Goal: Task Accomplishment & Management: Manage account settings

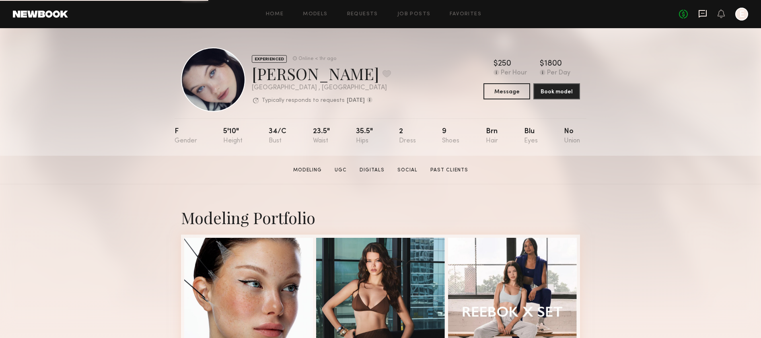
click at [704, 14] on icon at bounding box center [703, 13] width 9 height 9
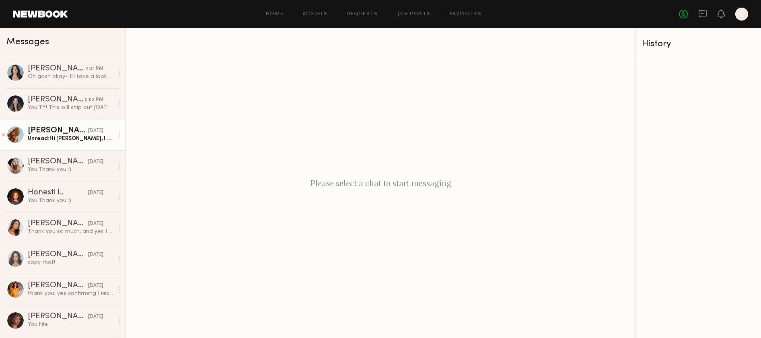
click at [74, 144] on link "[PERSON_NAME] [DATE] Unread: Hi [PERSON_NAME], I have uploaded content into the…" at bounding box center [63, 134] width 126 height 31
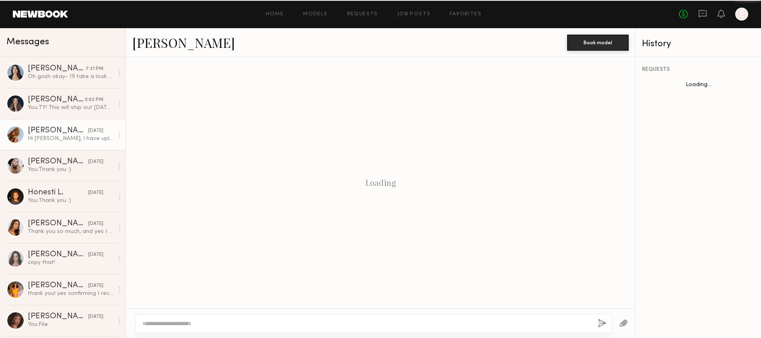
scroll to position [852, 0]
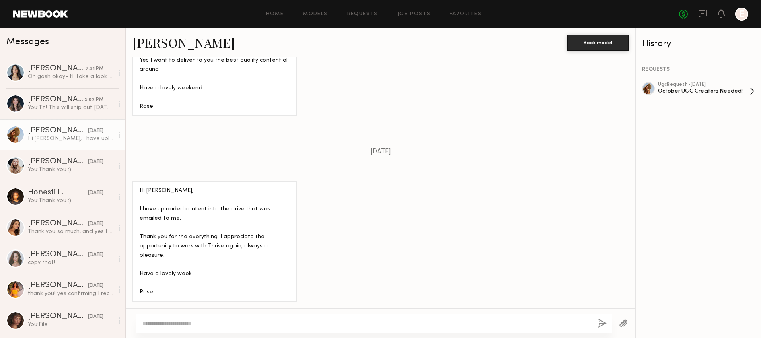
click at [703, 91] on div "October UGC Creators Needed!" at bounding box center [704, 91] width 92 height 8
click at [317, 14] on link "Models" at bounding box center [315, 14] width 25 height 5
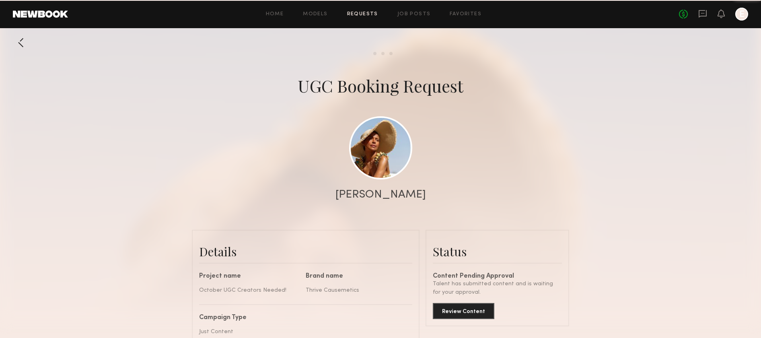
scroll to position [1097, 0]
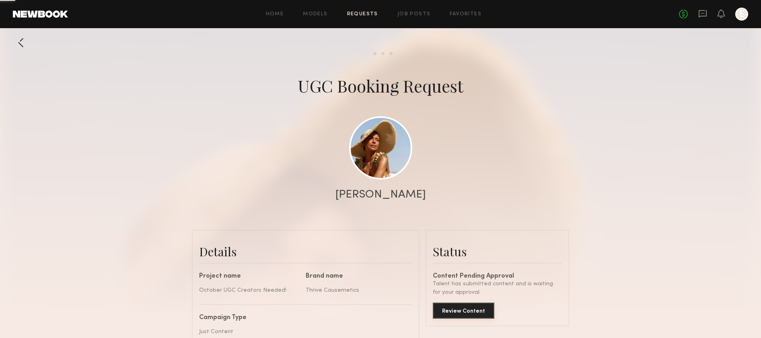
click at [464, 303] on button "Review Content" at bounding box center [464, 311] width 62 height 16
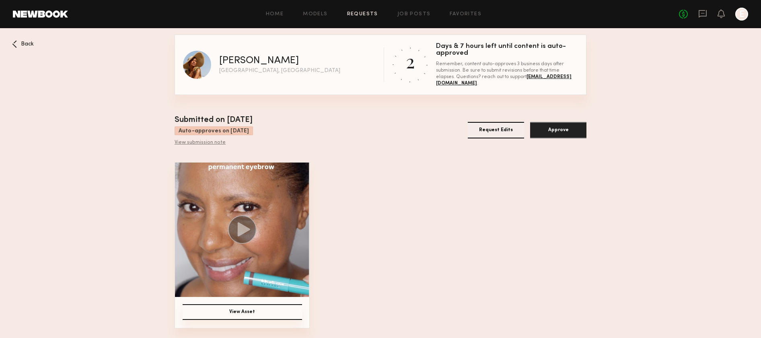
click at [276, 228] on img at bounding box center [242, 230] width 134 height 134
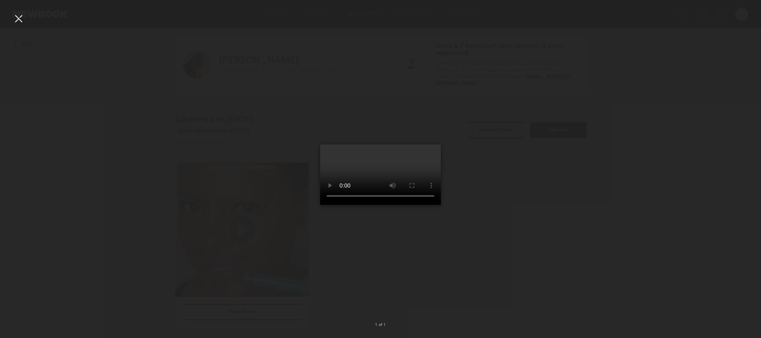
click at [235, 245] on div at bounding box center [380, 162] width 761 height 299
click at [20, 18] on div at bounding box center [18, 18] width 13 height 13
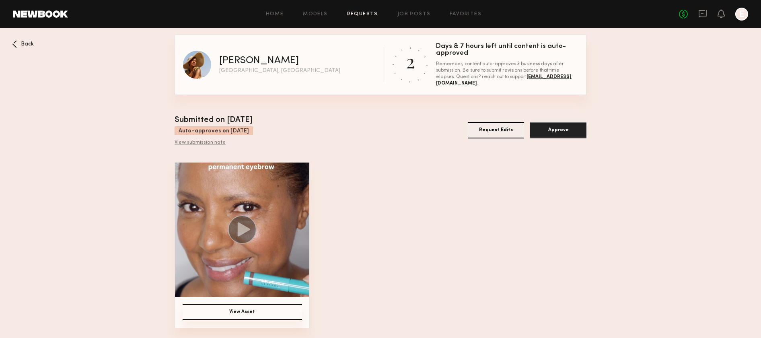
click at [246, 224] on circle at bounding box center [242, 229] width 29 height 29
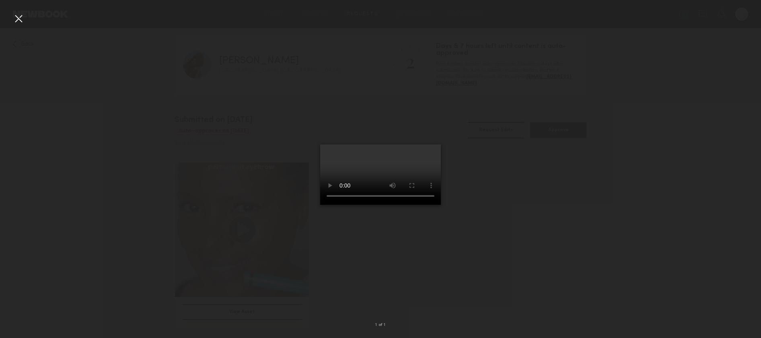
click at [183, 201] on div at bounding box center [380, 162] width 761 height 299
click at [22, 18] on div at bounding box center [18, 18] width 13 height 13
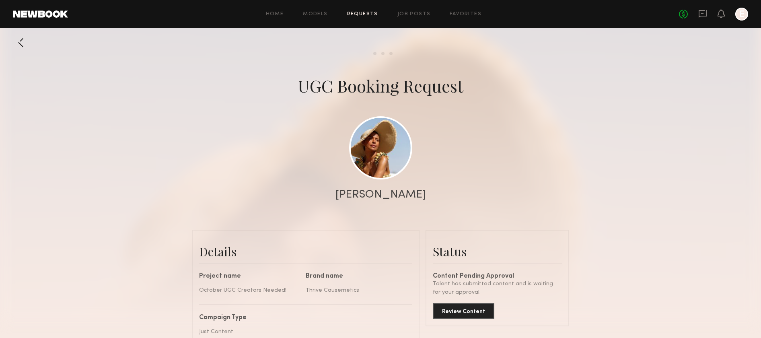
click at [353, 14] on link "Requests" at bounding box center [362, 14] width 31 height 5
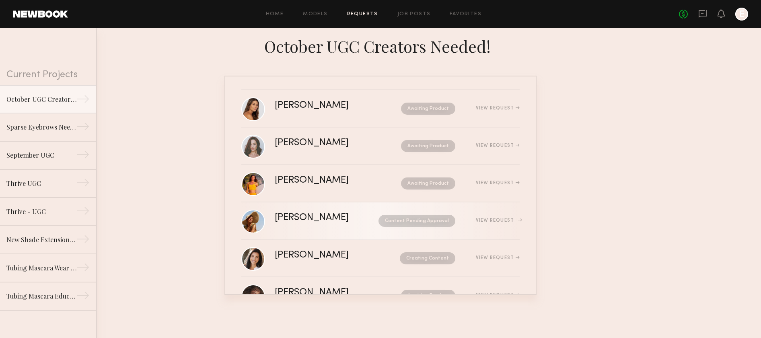
click at [330, 221] on div "Rose M." at bounding box center [319, 217] width 89 height 9
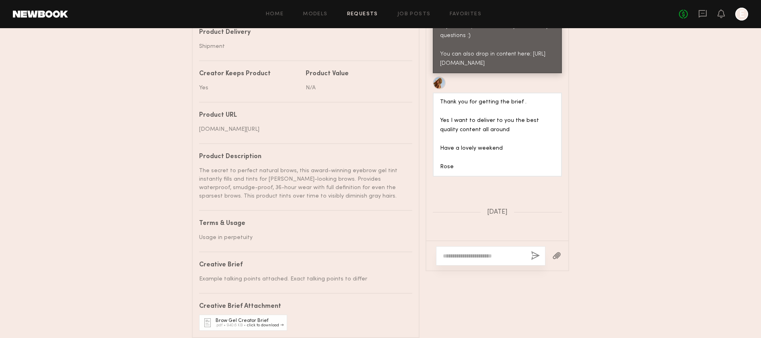
scroll to position [891, 0]
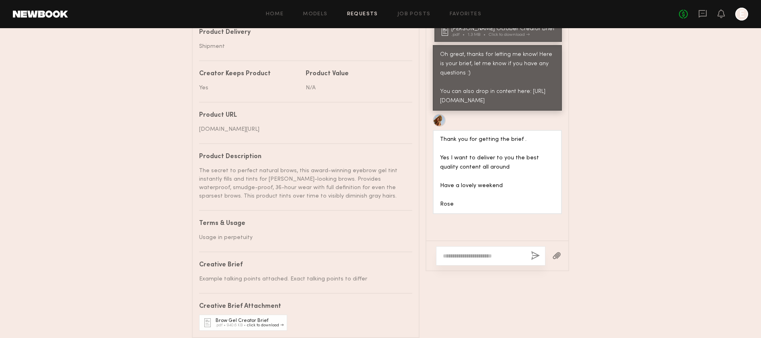
click at [495, 106] on div "Oh great, thanks for letting me know! Here is your brief, let me know if you ha…" at bounding box center [497, 78] width 115 height 56
drag, startPoint x: 495, startPoint y: 147, endPoint x: 434, endPoint y: 134, distance: 63.1
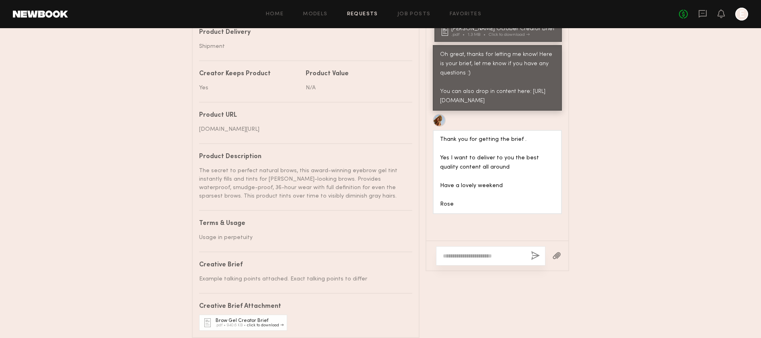
click at [434, 111] on div "Oh great, thanks for letting me know! Here is your brief, let me know if you ha…" at bounding box center [497, 78] width 129 height 66
copy div "https://drive.google.com/drive/folders/1_uq-anNDWZ0uONPivmDYleC95v6BuFvO?usp=dr…"
click at [314, 14] on link "Models" at bounding box center [315, 14] width 25 height 5
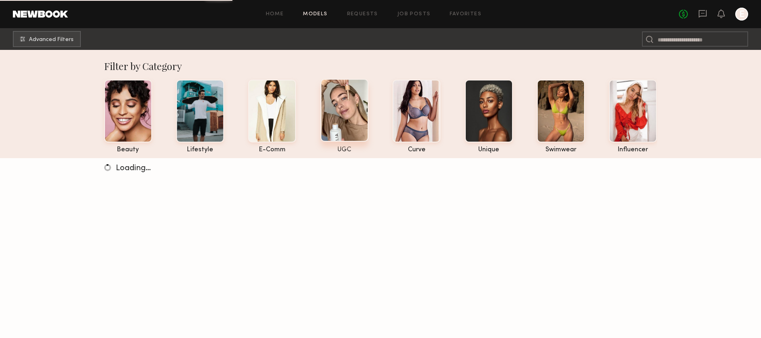
click at [348, 119] on div at bounding box center [345, 110] width 48 height 63
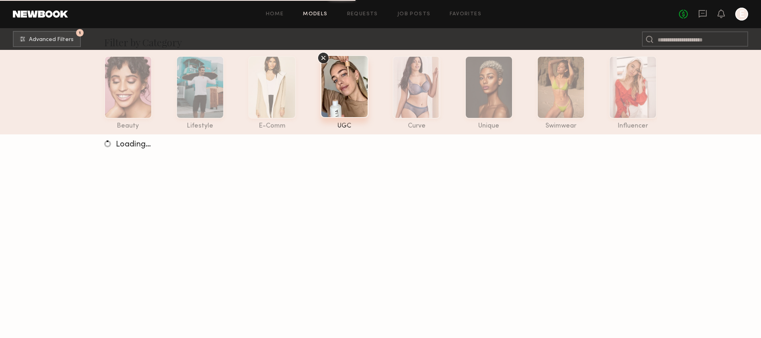
scroll to position [25, 0]
